Goal: Information Seeking & Learning: Find contact information

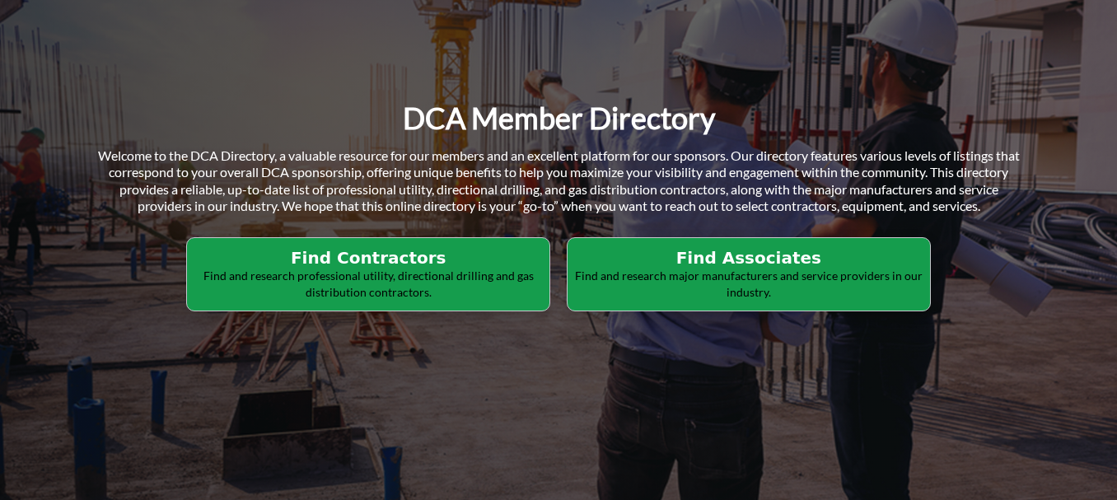
scroll to position [247, 0]
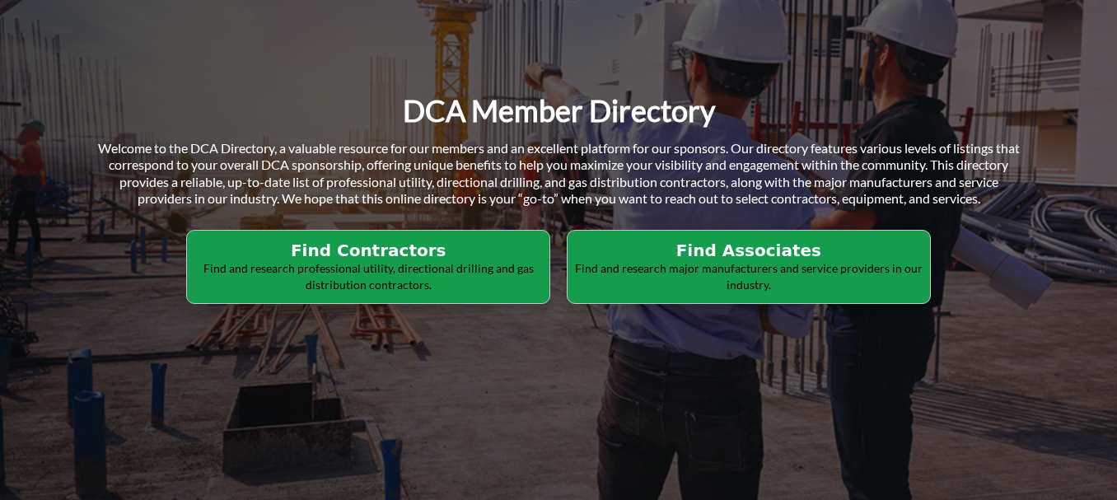
click at [736, 252] on h2 "Find Associates" at bounding box center [748, 251] width 353 height 20
click at [407, 244] on h2 "Find Contractors" at bounding box center [368, 251] width 353 height 20
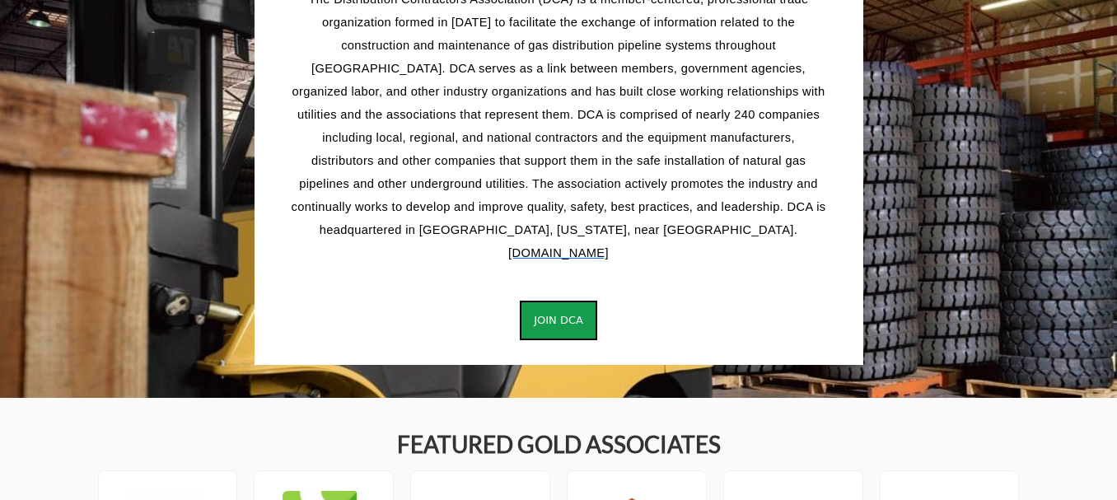
scroll to position [1894, 0]
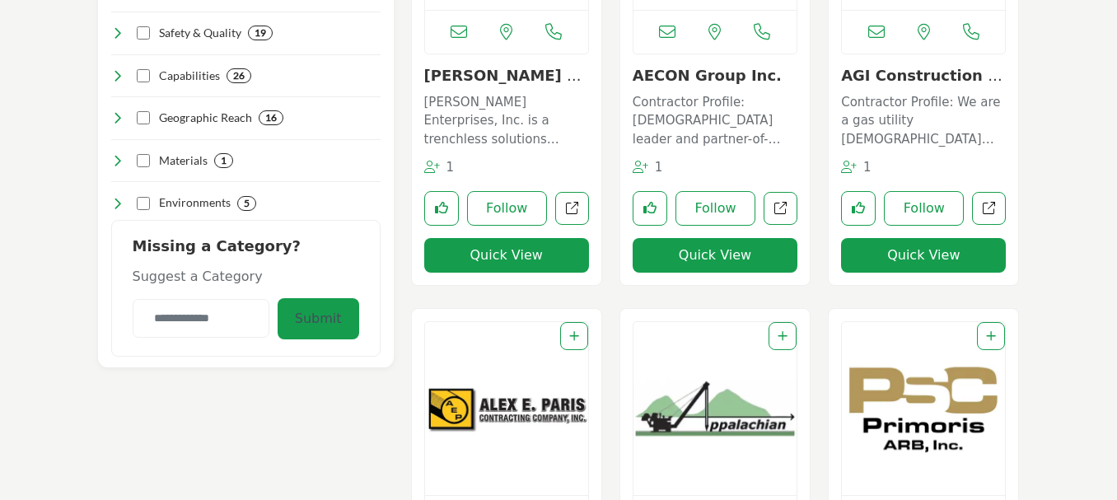
scroll to position [659, 0]
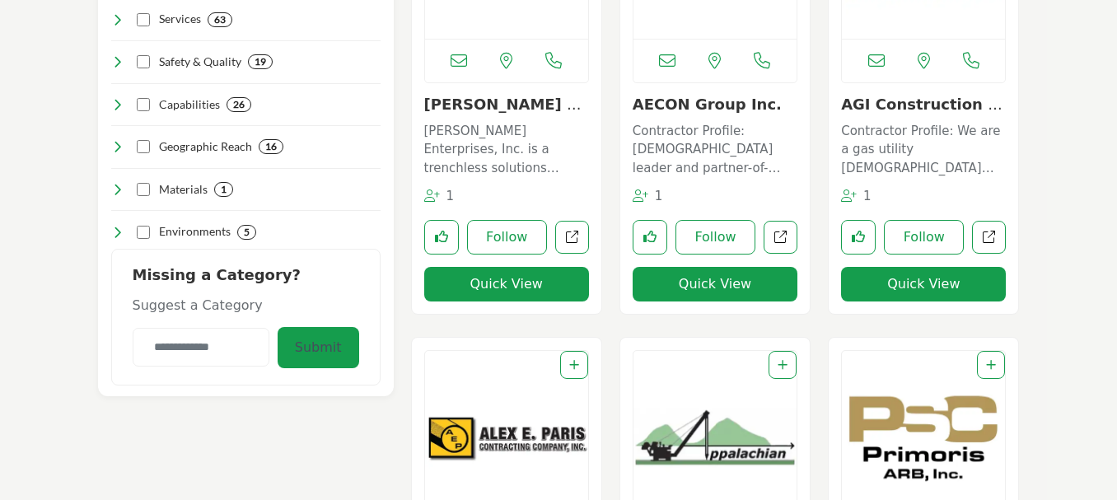
click at [462, 63] on icon at bounding box center [459, 61] width 16 height 16
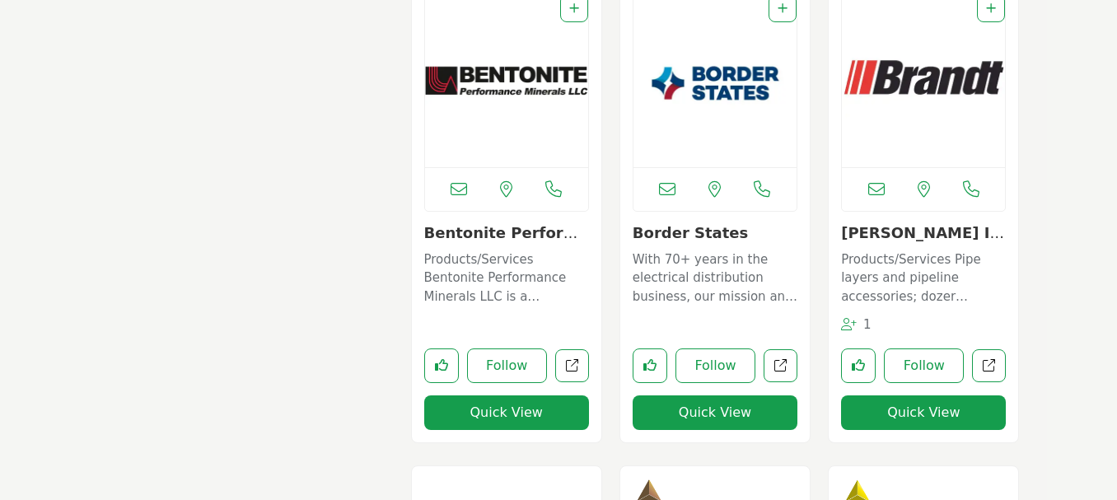
scroll to position [1647, 0]
